Goal: Information Seeking & Learning: Learn about a topic

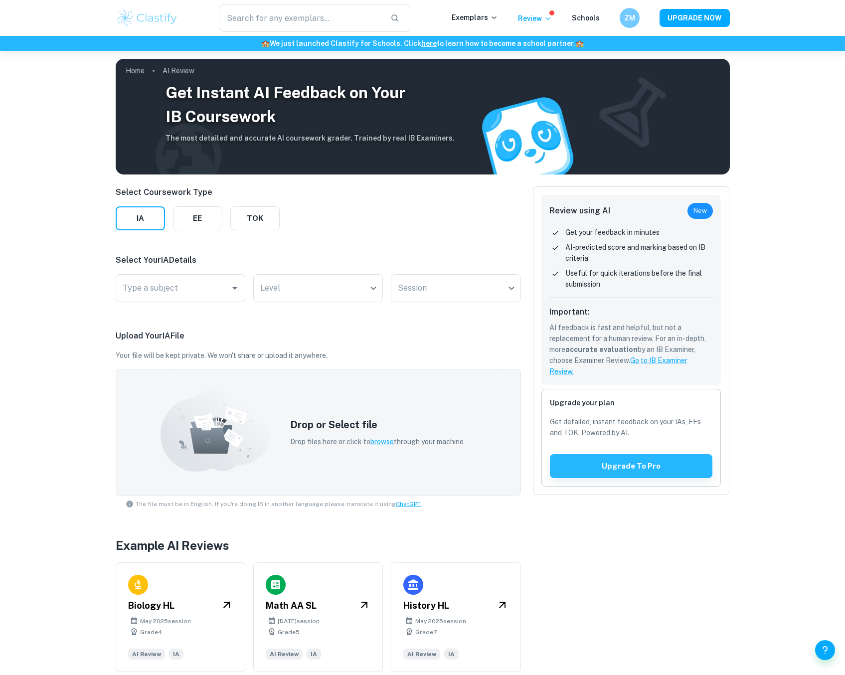
scroll to position [1, 0]
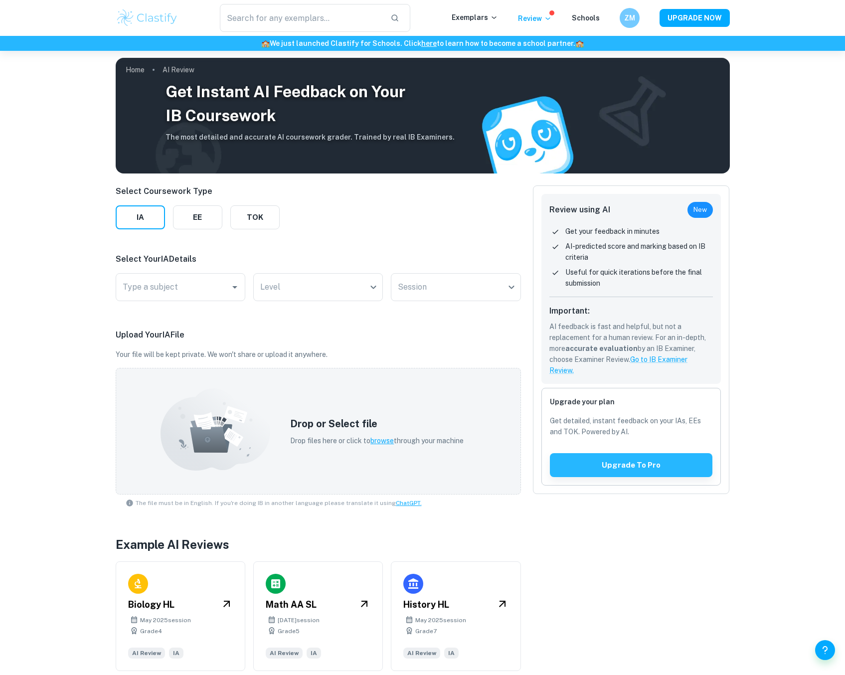
drag, startPoint x: 150, startPoint y: 13, endPoint x: 234, endPoint y: 30, distance: 86.5
click at [150, 13] on img at bounding box center [147, 18] width 63 height 20
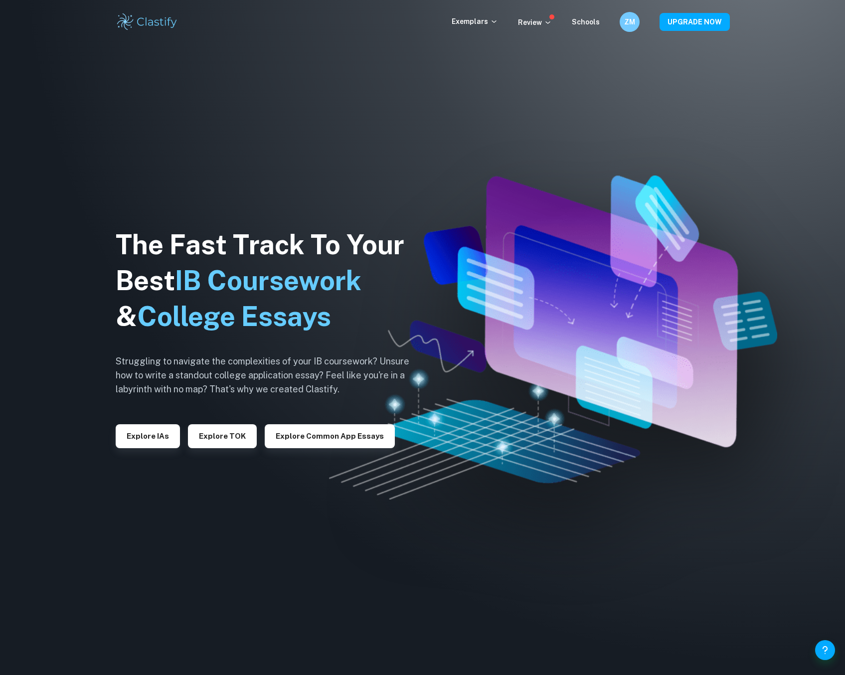
click at [480, 27] on div "Exemplars" at bounding box center [485, 22] width 66 height 12
click at [485, 23] on p "Exemplars" at bounding box center [475, 21] width 46 height 11
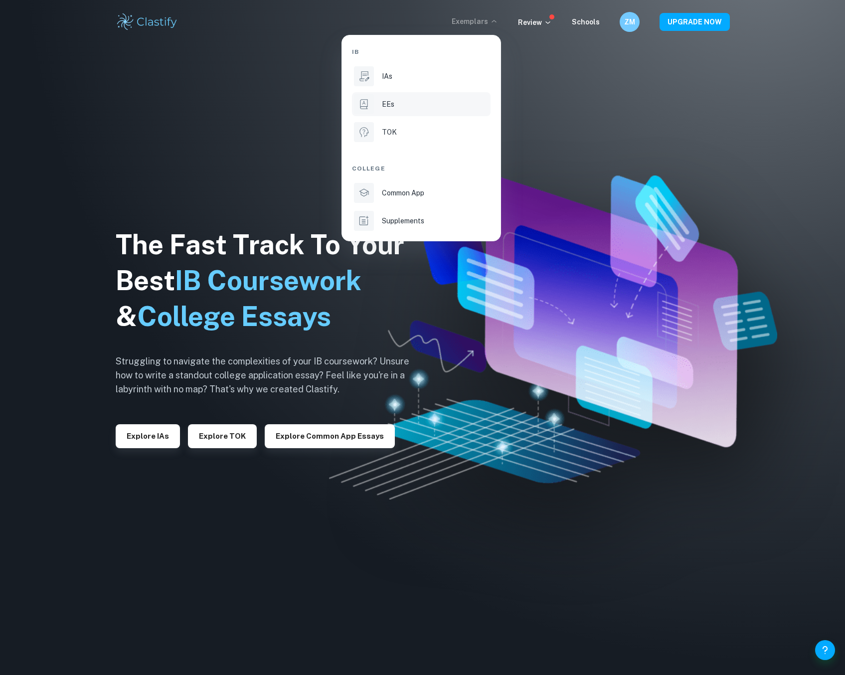
click at [397, 98] on li "EEs" at bounding box center [421, 104] width 139 height 24
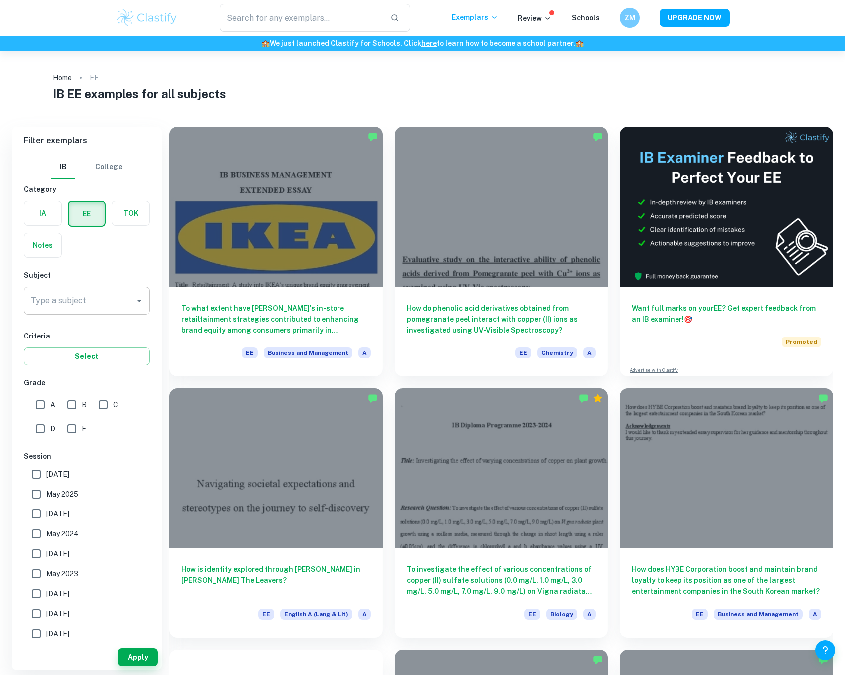
click at [87, 300] on input "Type a subject" at bounding box center [79, 300] width 102 height 19
click at [56, 376] on li "History" at bounding box center [87, 370] width 126 height 18
type input "History"
click at [116, 358] on button "Select" at bounding box center [87, 357] width 126 height 18
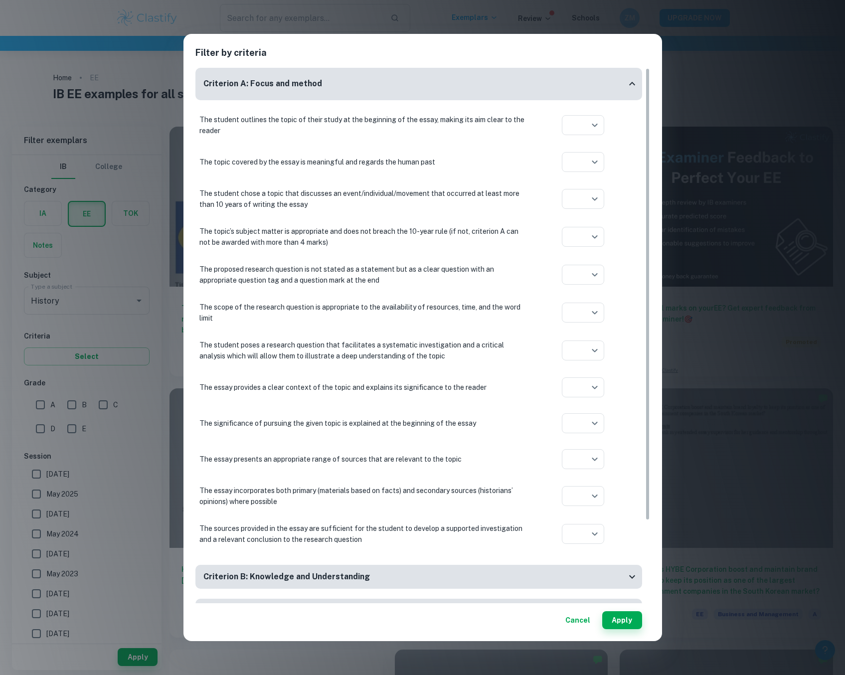
click at [115, 338] on div "Filter by criteria Criterion A: Focus and method The student outlines the topic…" at bounding box center [422, 337] width 845 height 675
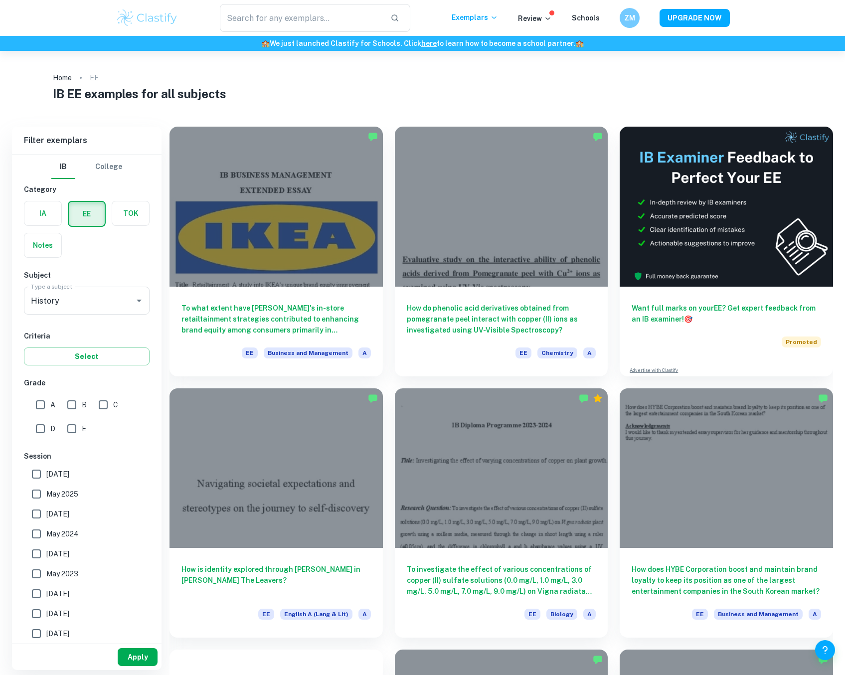
click at [147, 653] on button "Apply" at bounding box center [138, 657] width 40 height 18
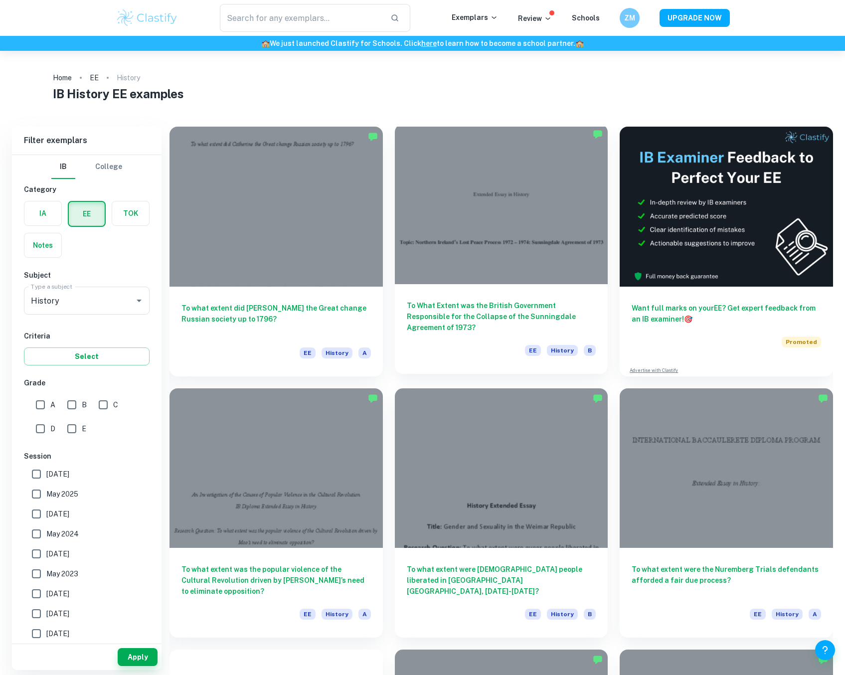
click at [423, 263] on div at bounding box center [501, 204] width 213 height 160
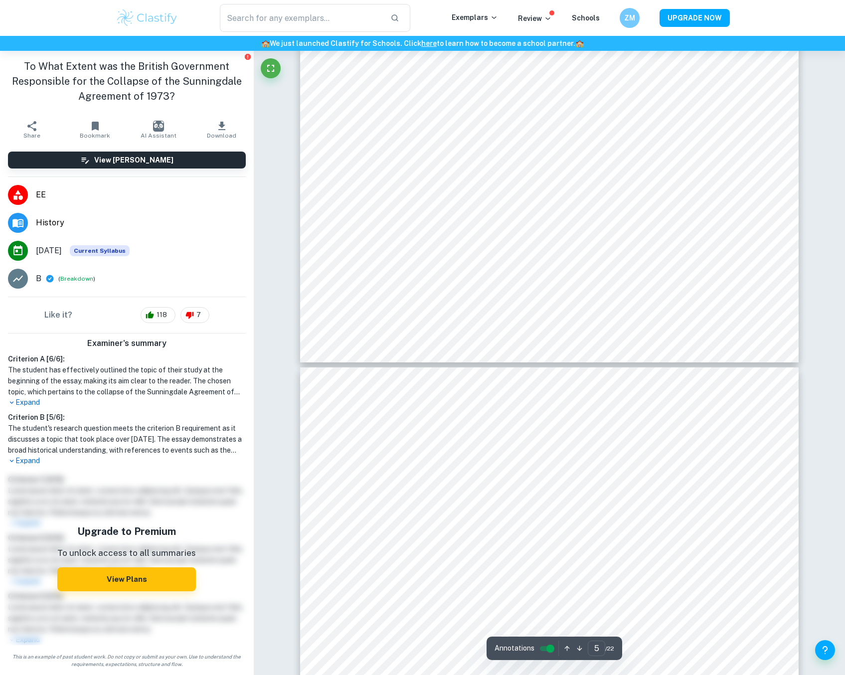
scroll to position [3092, 0]
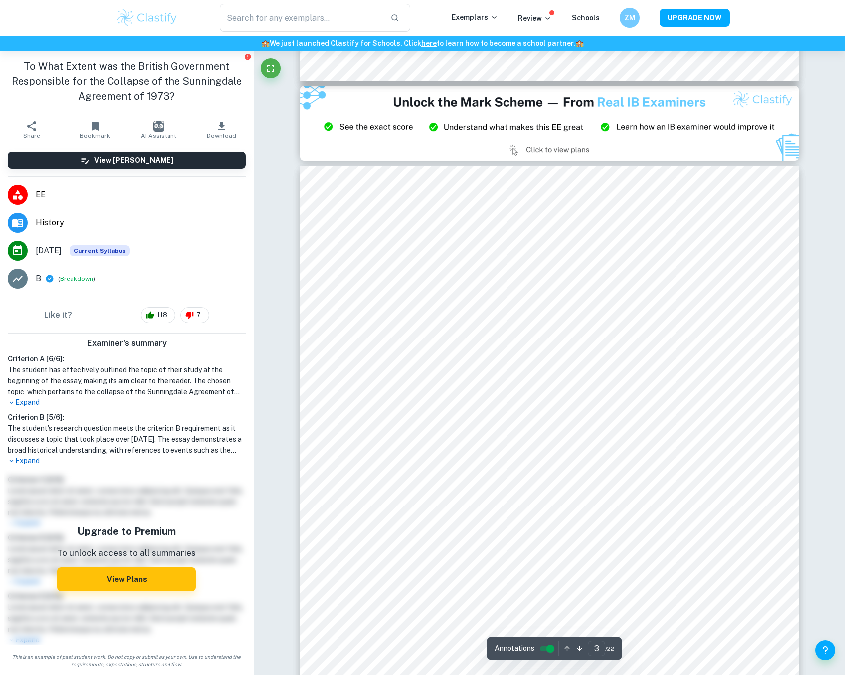
type input "2"
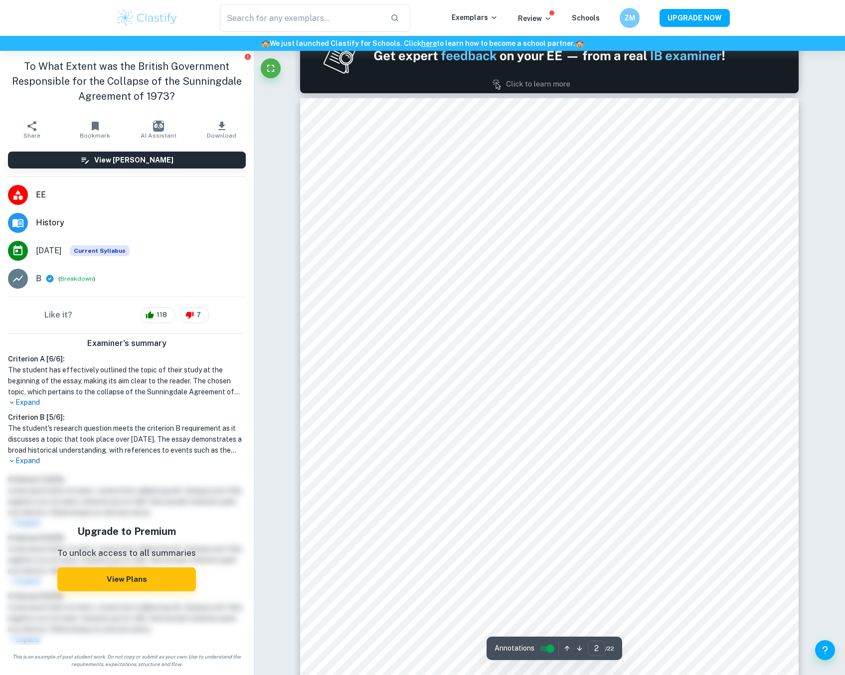
scroll to position [698, 0]
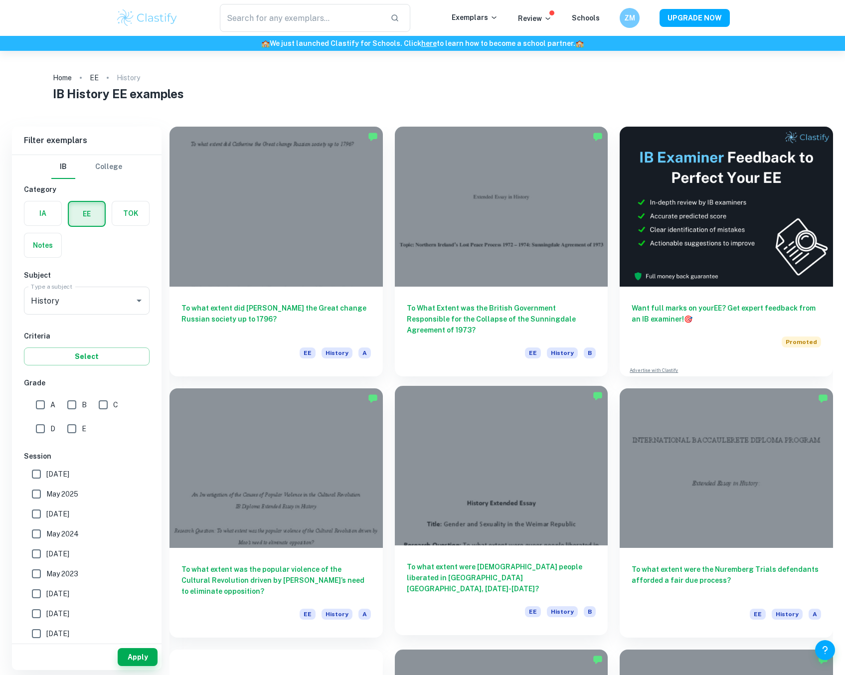
click at [522, 526] on div at bounding box center [501, 466] width 213 height 160
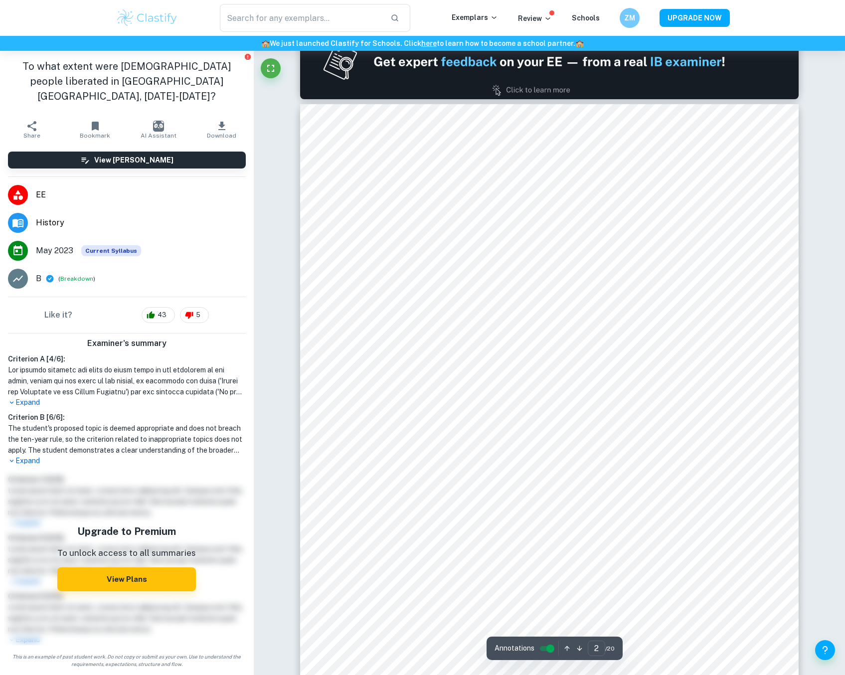
scroll to position [748, 0]
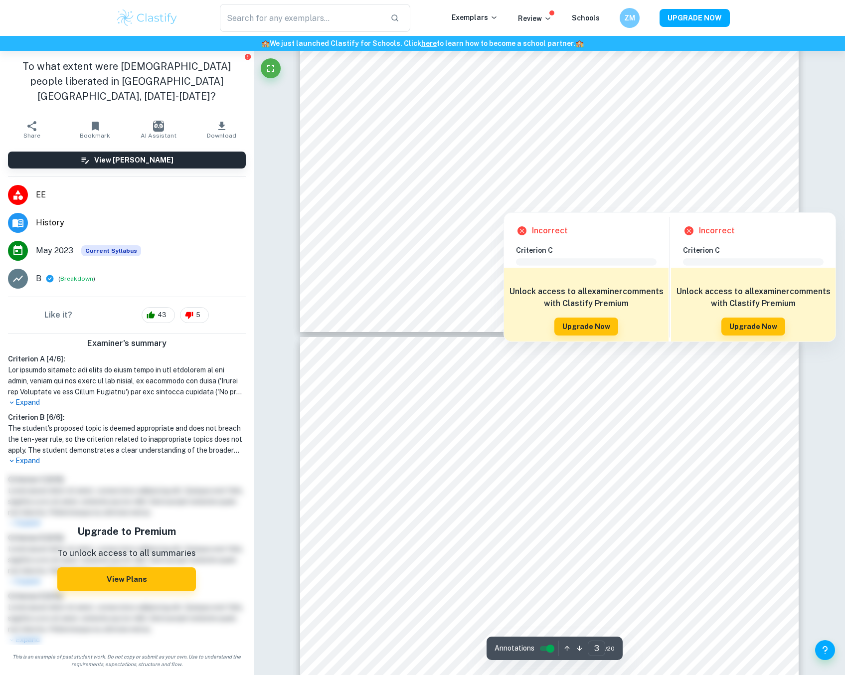
type input "4"
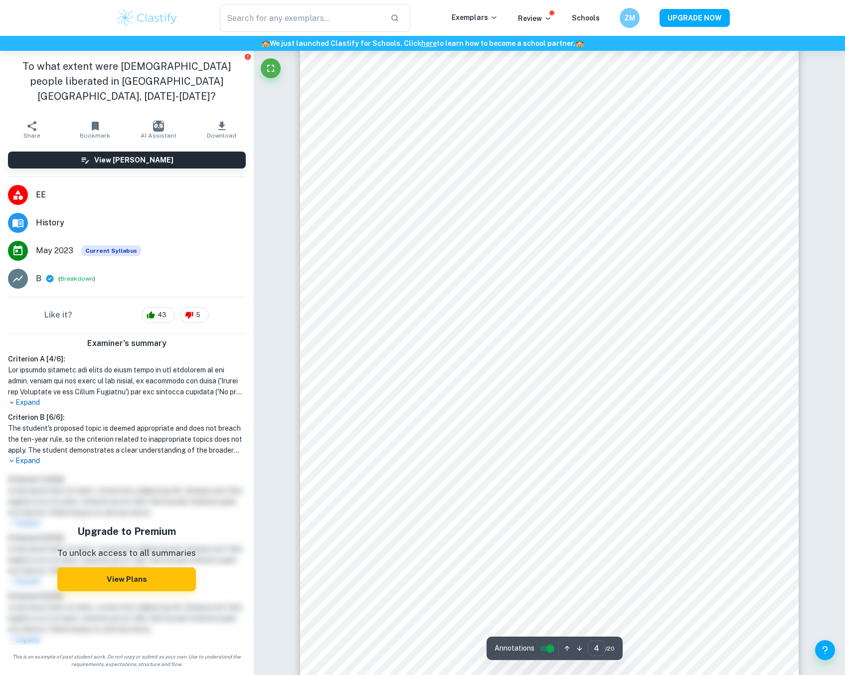
scroll to position [2543, 0]
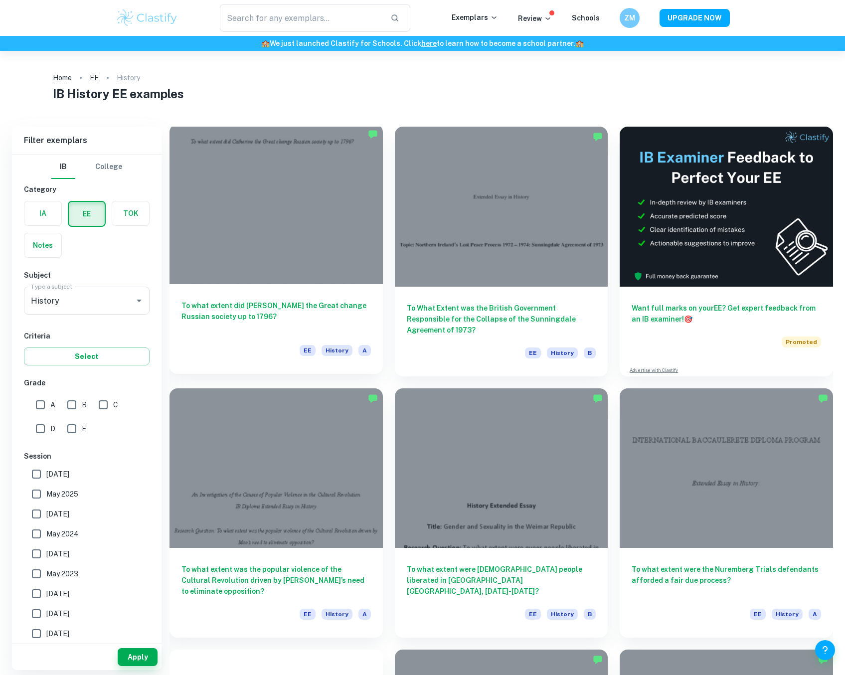
click at [311, 269] on div at bounding box center [276, 204] width 213 height 160
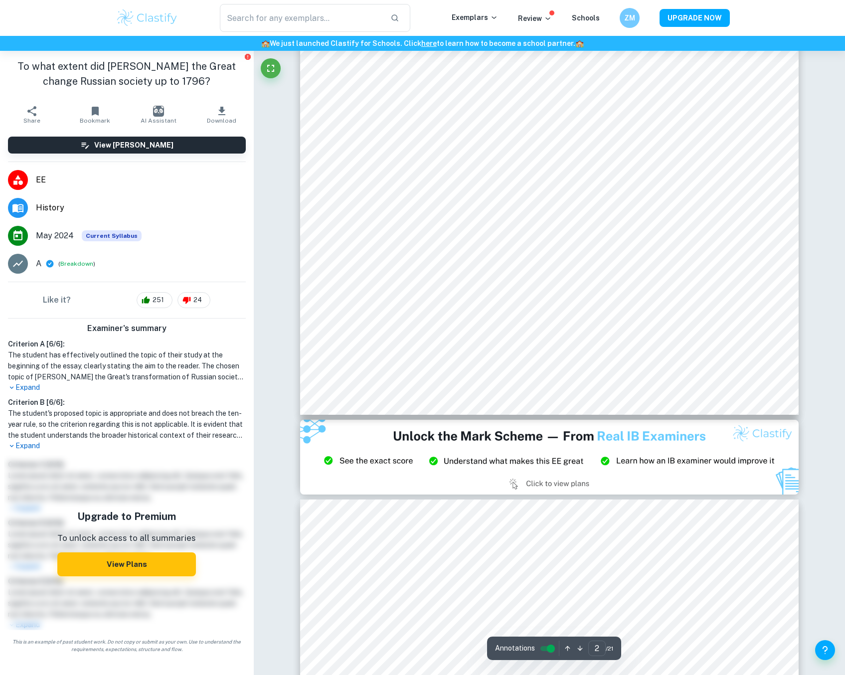
scroll to position [1346, 0]
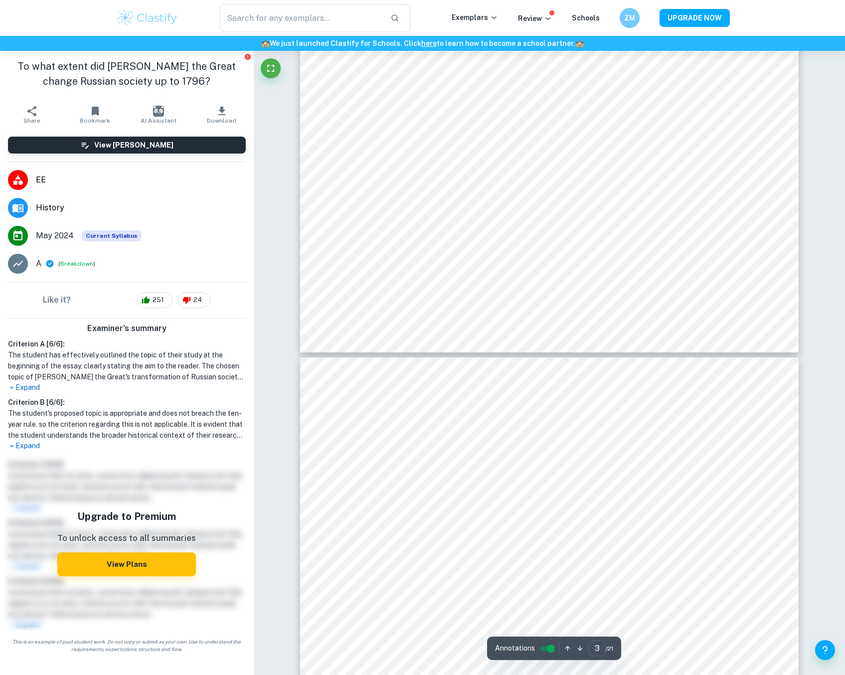
type input "4"
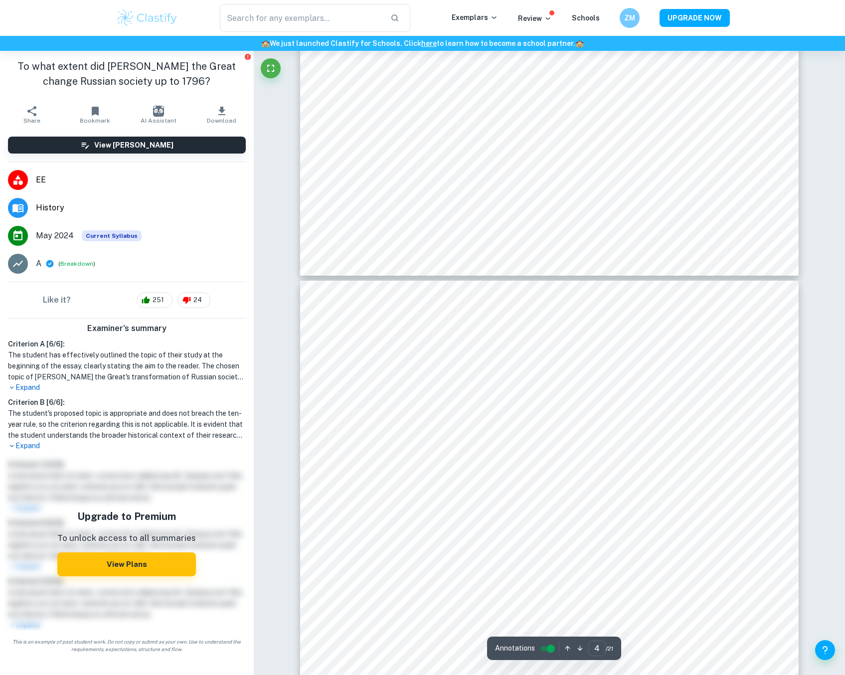
scroll to position [2294, 0]
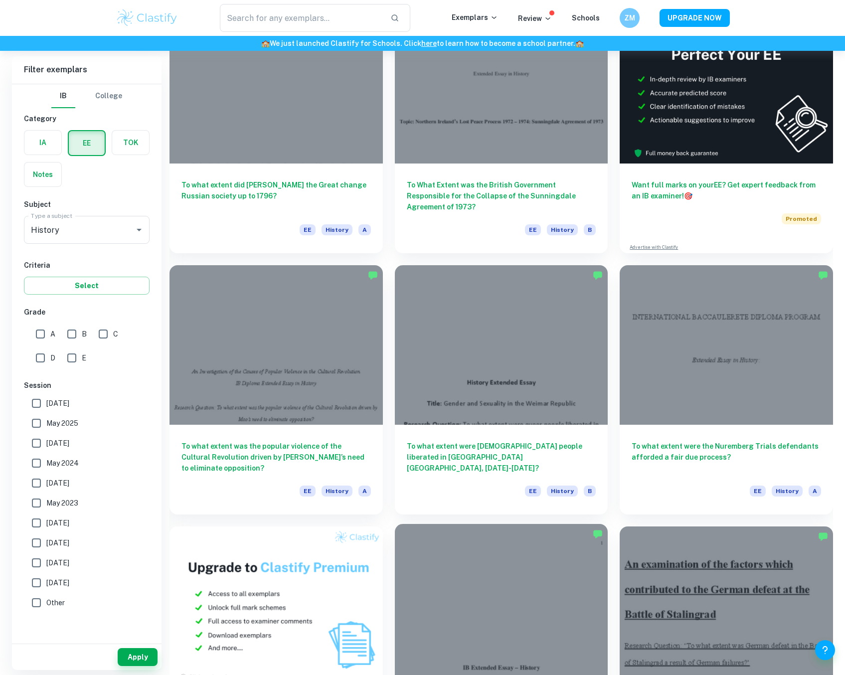
scroll to position [249, 0]
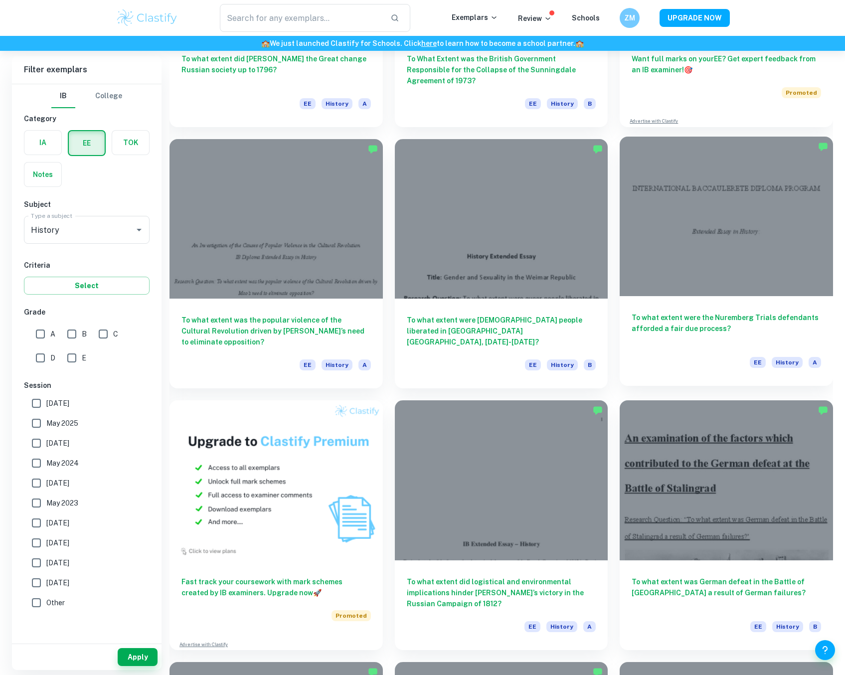
click at [705, 257] on div at bounding box center [726, 217] width 213 height 160
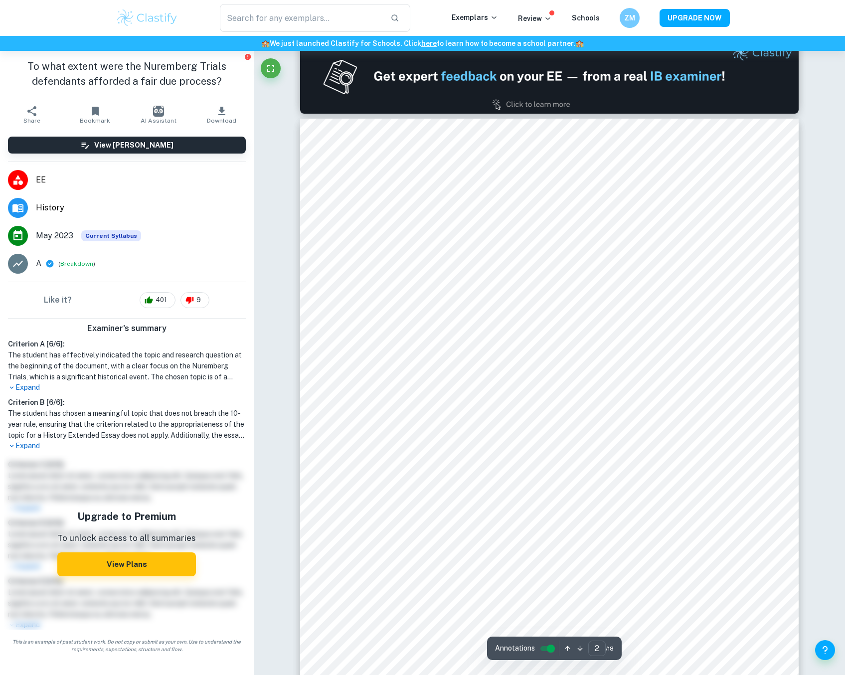
scroll to position [648, 0]
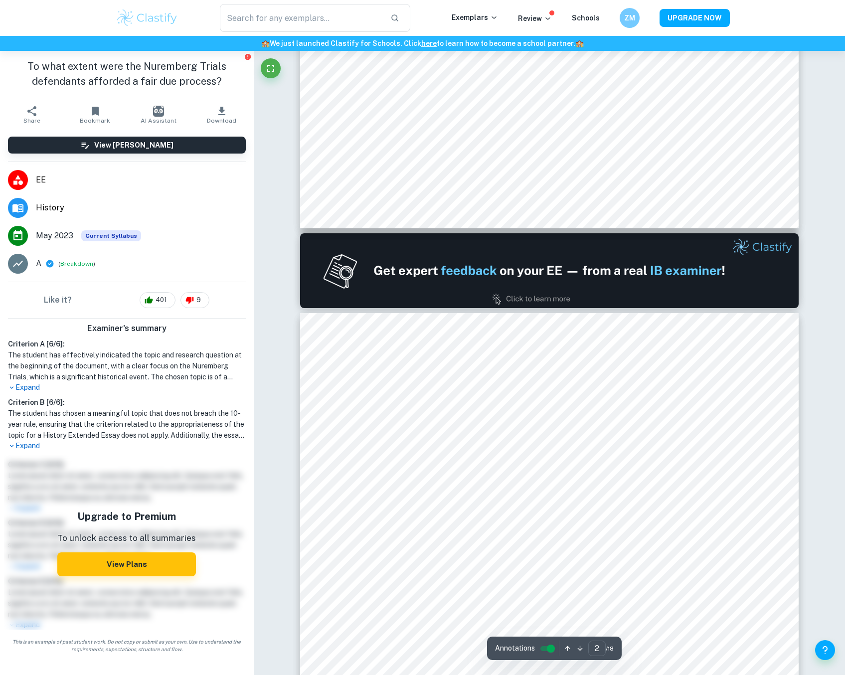
type input "1"
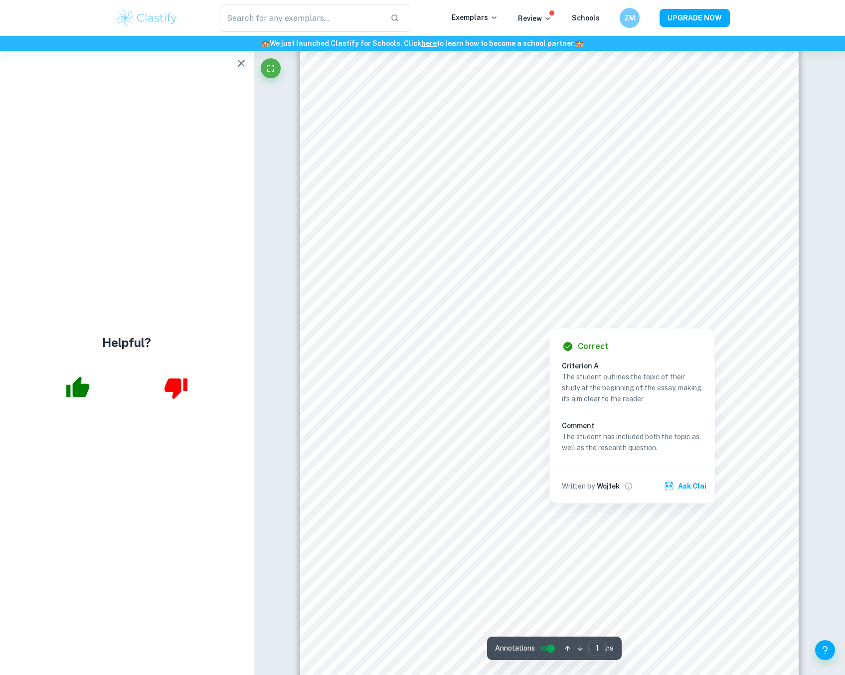
scroll to position [50, 0]
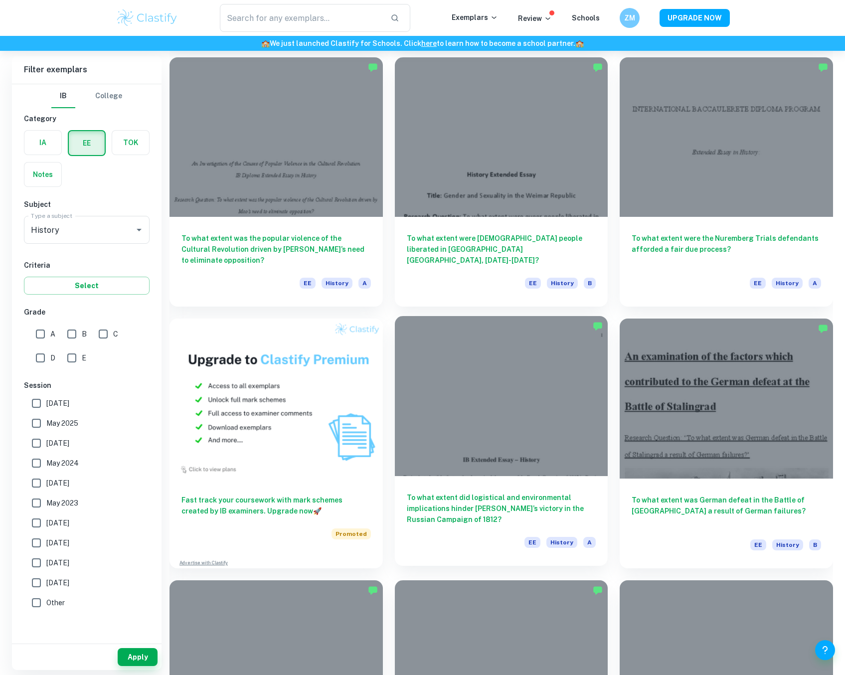
scroll to position [349, 0]
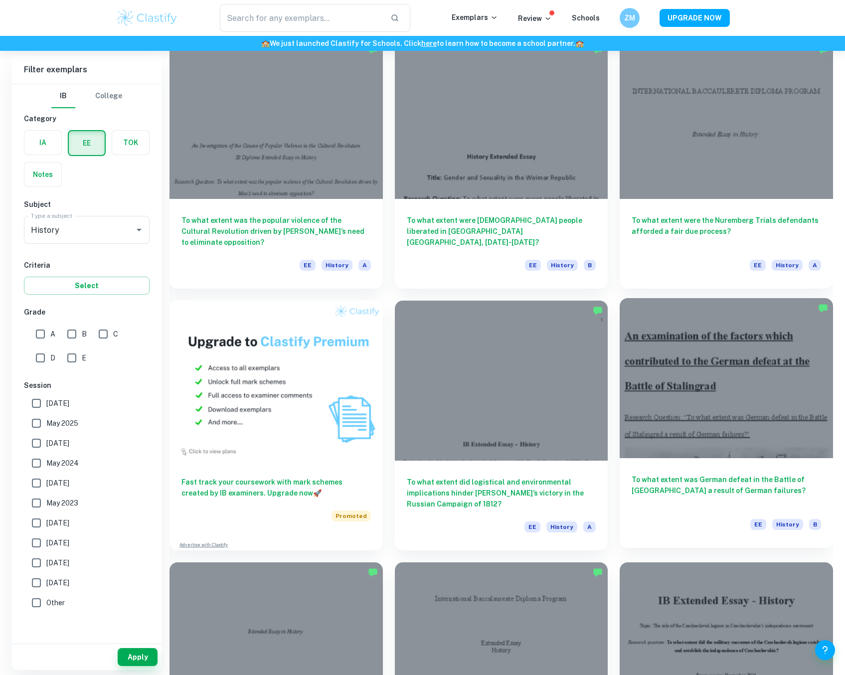
click at [740, 439] on div at bounding box center [726, 378] width 213 height 160
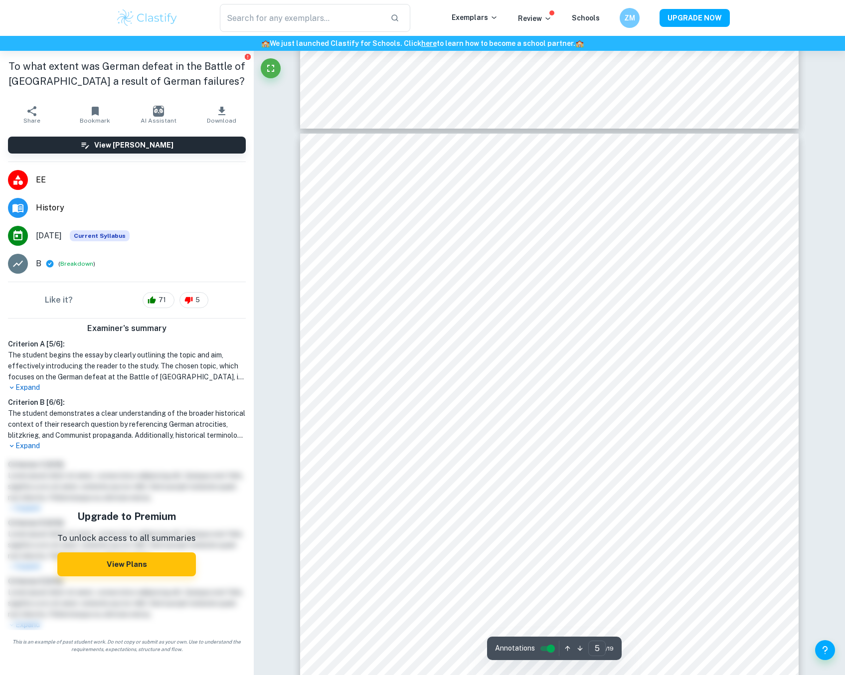
scroll to position [2693, 0]
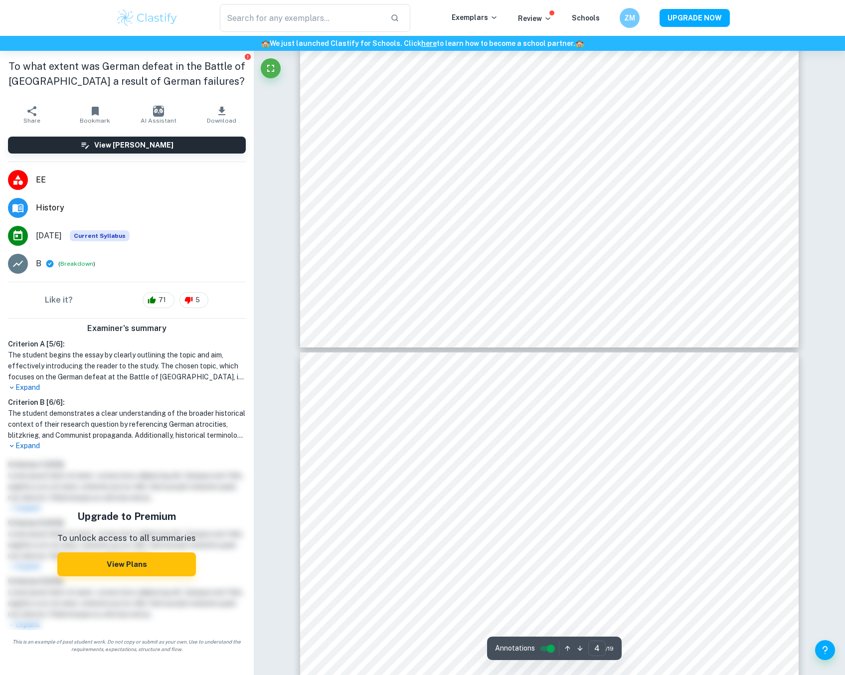
type input "5"
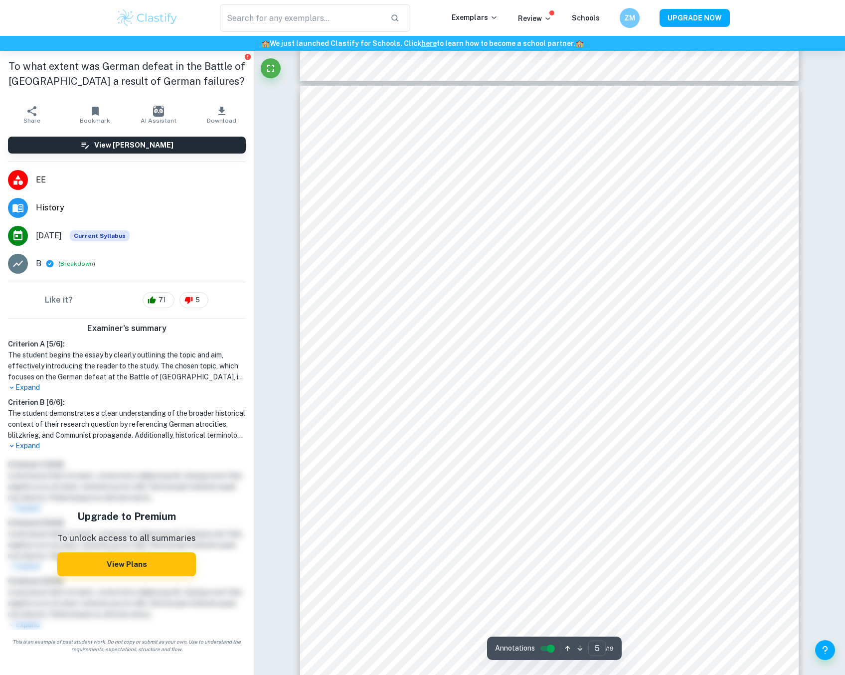
scroll to position [2743, 0]
